Goal: Task Accomplishment & Management: Complete application form

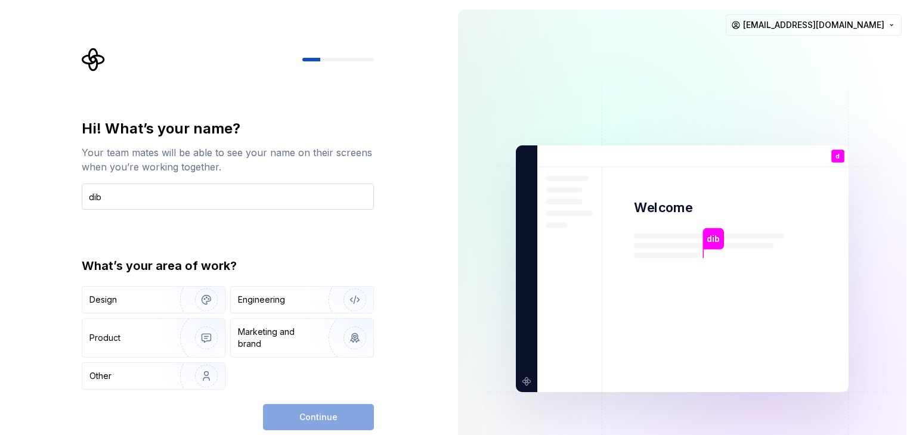
type input "dib"
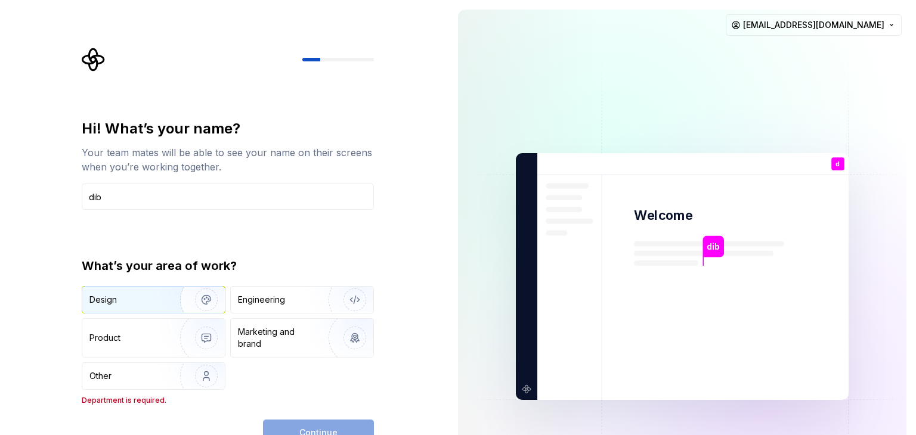
click at [155, 295] on div "Design" at bounding box center [126, 300] width 75 height 12
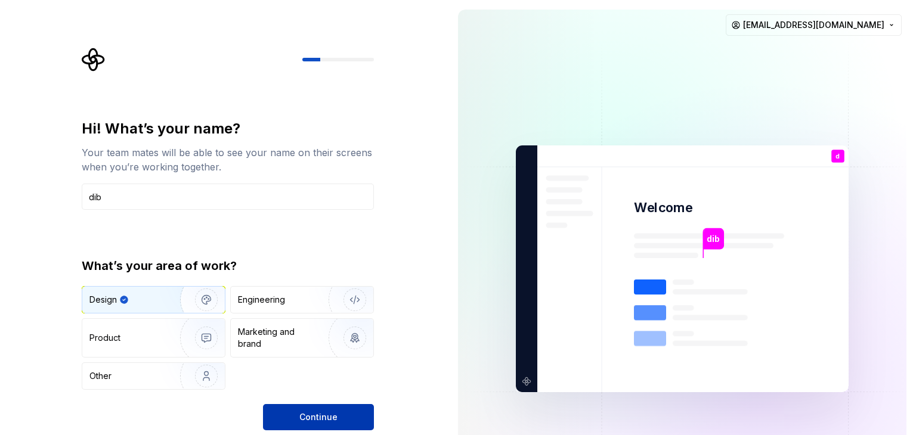
click at [301, 416] on span "Continue" at bounding box center [318, 418] width 38 height 12
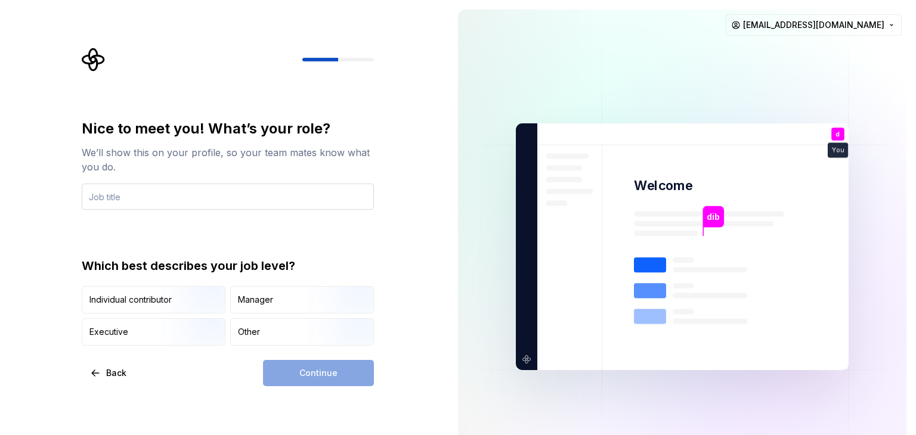
click at [131, 199] on input "text" at bounding box center [228, 197] width 292 height 26
click at [279, 304] on div "Manager" at bounding box center [302, 300] width 143 height 26
click at [282, 375] on div "Continue" at bounding box center [318, 373] width 111 height 26
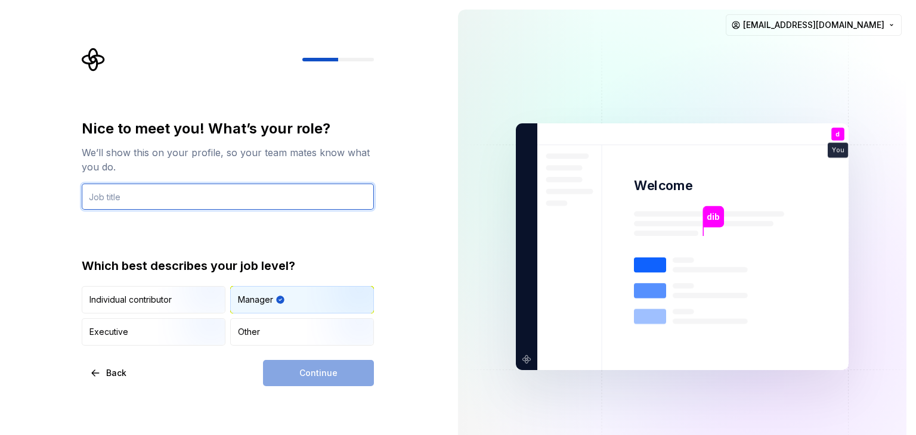
click at [145, 201] on input "text" at bounding box center [228, 197] width 292 height 26
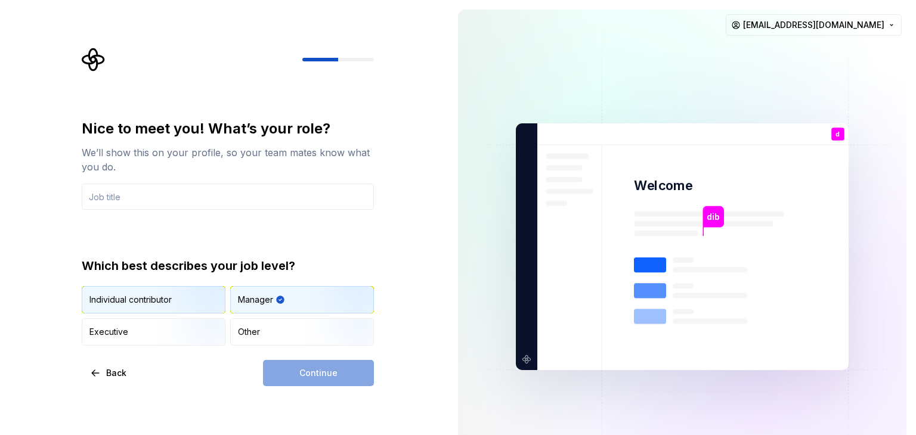
click at [150, 298] on div "Individual contributor" at bounding box center [130, 300] width 82 height 12
click at [279, 304] on div "Manager" at bounding box center [302, 300] width 143 height 26
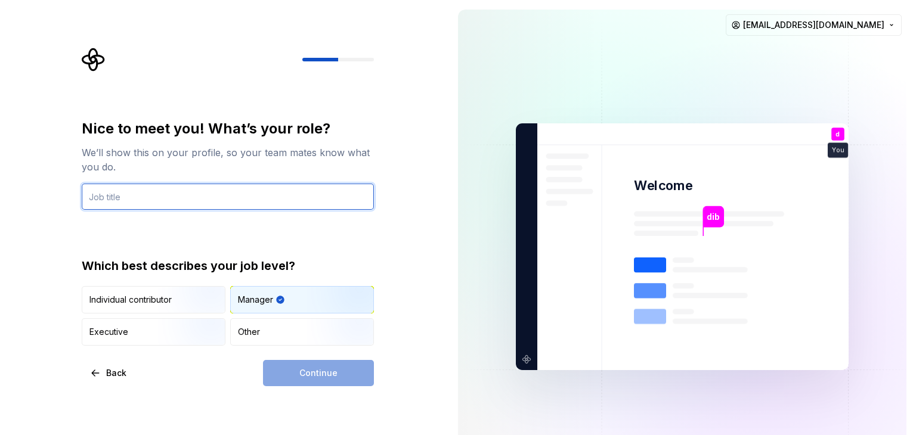
click at [149, 200] on input "text" at bounding box center [228, 197] width 292 height 26
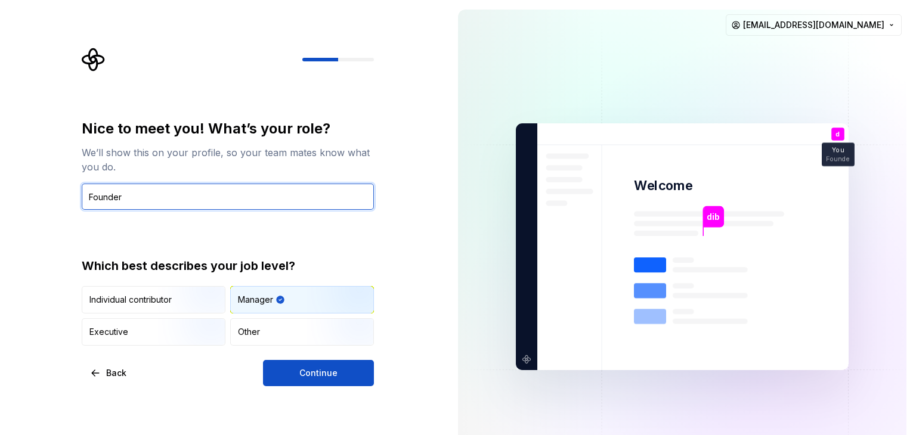
type input "Founder"
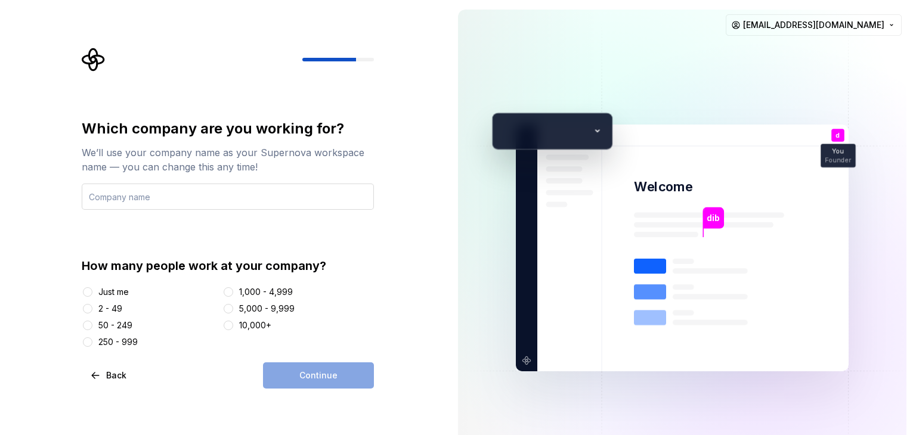
click at [154, 196] on input "text" at bounding box center [228, 197] width 292 height 26
type input "Magnified Results [PERSON_NAME] OFFSHORE"
click at [94, 292] on div "Just me" at bounding box center [150, 292] width 136 height 12
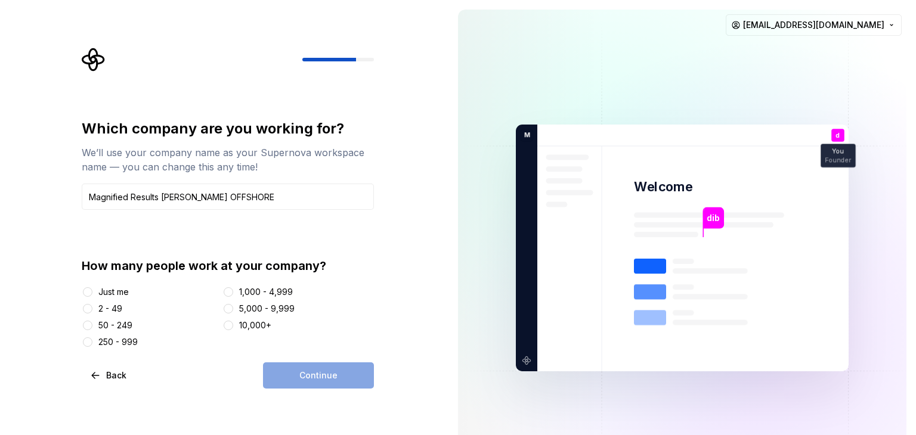
click at [85, 287] on div at bounding box center [88, 292] width 12 height 12
click at [87, 290] on button "Just me" at bounding box center [88, 292] width 10 height 10
drag, startPoint x: 277, startPoint y: 375, endPoint x: 293, endPoint y: 379, distance: 16.8
click at [278, 375] on button "Continue" at bounding box center [318, 376] width 111 height 26
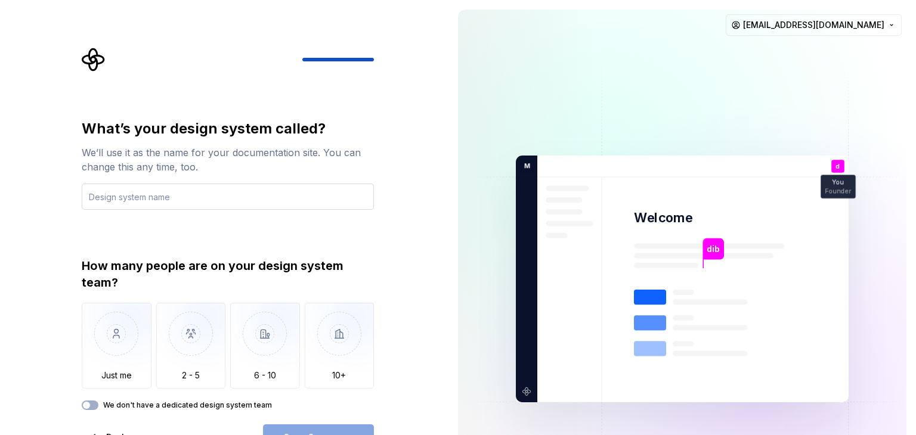
click at [160, 202] on input "text" at bounding box center [228, 197] width 292 height 26
click at [122, 331] on img "button" at bounding box center [117, 343] width 70 height 80
click at [138, 194] on input "text" at bounding box center [228, 197] width 292 height 26
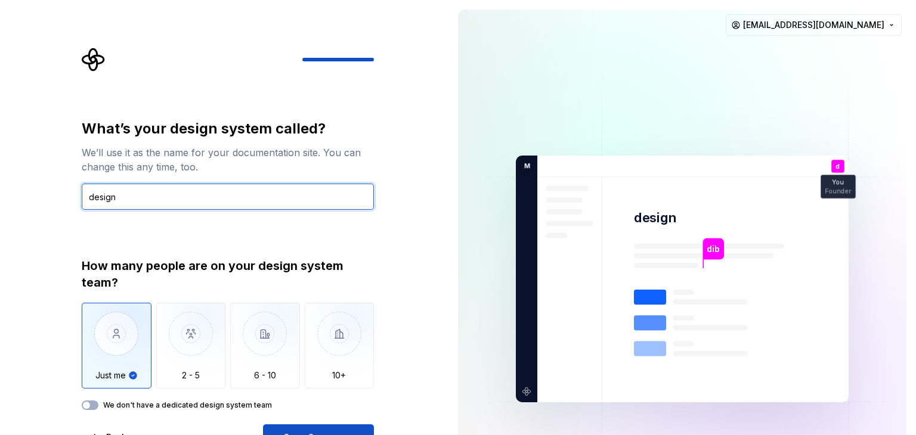
type input "design"
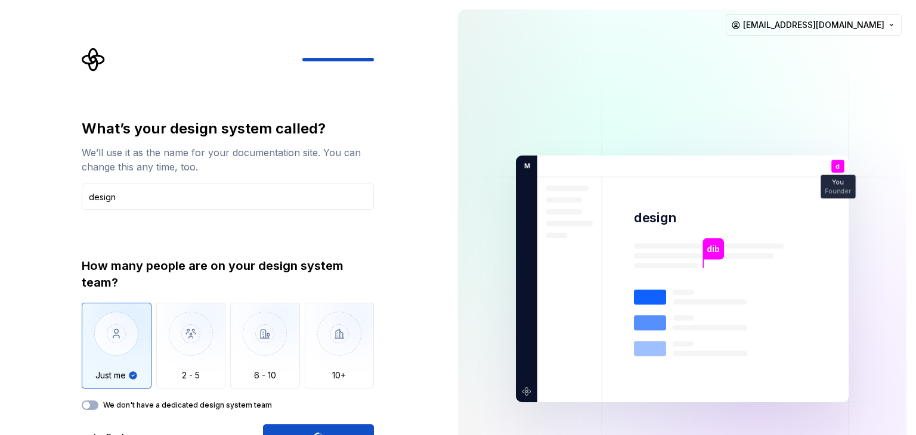
click at [427, 410] on div "What’s your design system called? We’ll use it as the name for your documentati…" at bounding box center [224, 279] width 449 height 558
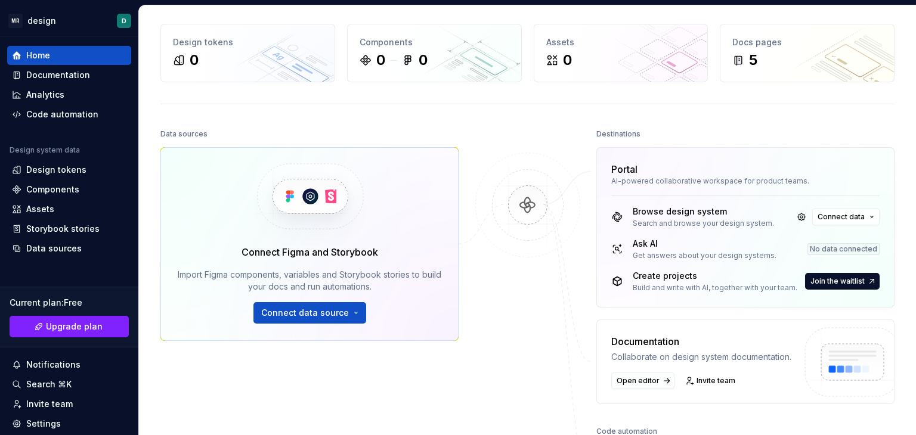
scroll to position [119, 0]
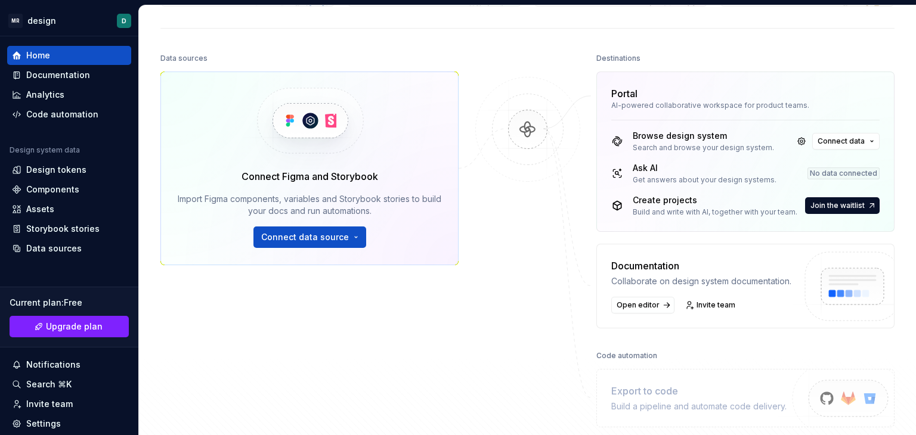
click at [647, 132] on div "Browse design system" at bounding box center [703, 136] width 141 height 12
click at [311, 231] on span "Connect data source" at bounding box center [305, 237] width 88 height 12
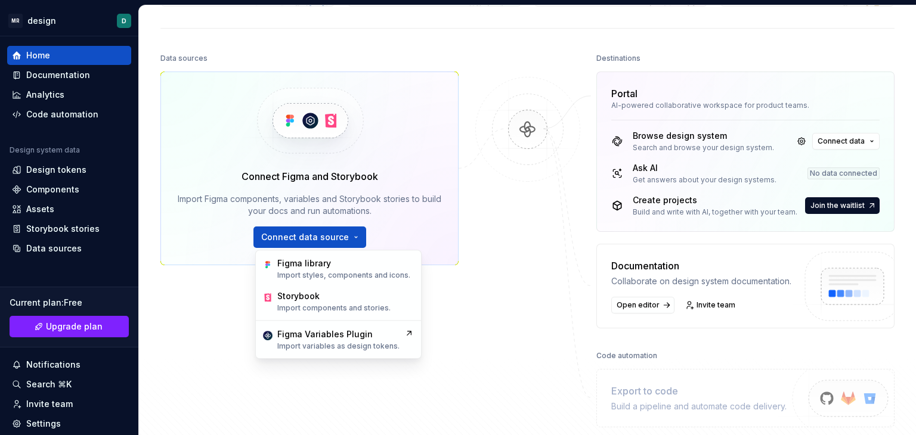
click at [454, 293] on div "Data sources Connect Figma and Storybook Import Figma components, variables and…" at bounding box center [309, 180] width 298 height 261
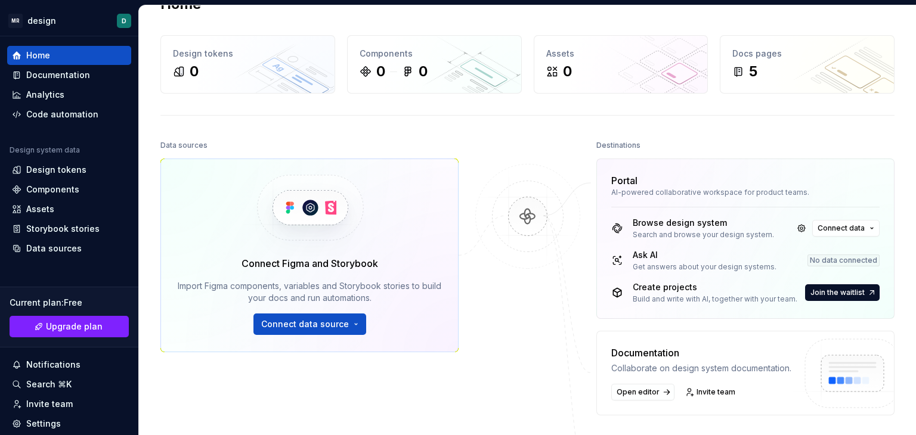
scroll to position [0, 0]
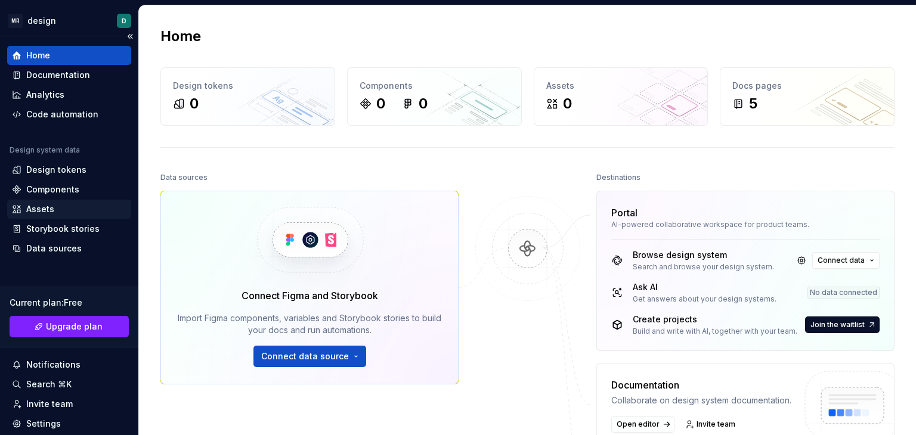
click at [45, 208] on div "Assets" at bounding box center [40, 209] width 28 height 12
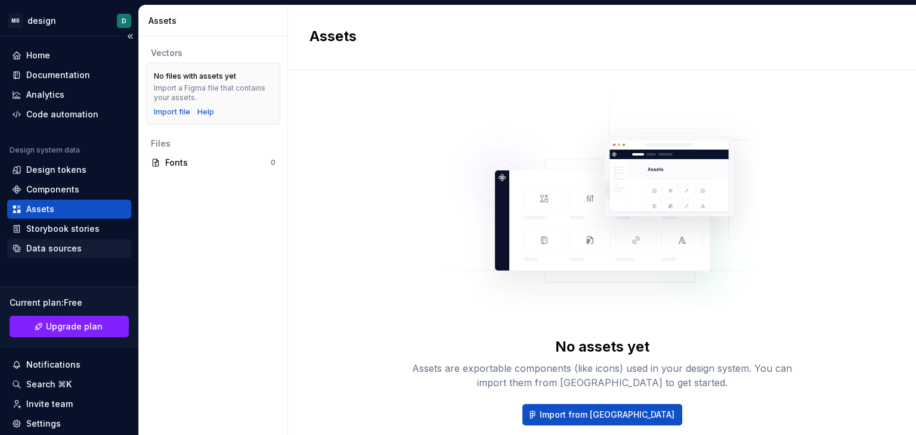
click at [58, 250] on div "Data sources" at bounding box center [53, 249] width 55 height 12
